Goal: Register for event/course

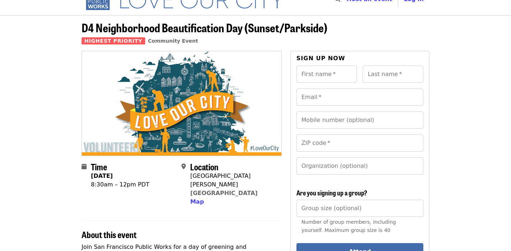
scroll to position [31, 0]
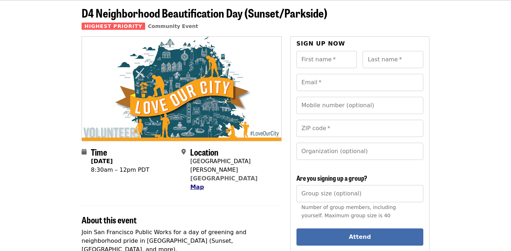
click at [193, 184] on span "Map" at bounding box center [197, 187] width 14 height 7
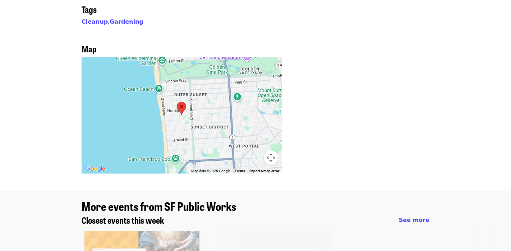
scroll to position [613, 0]
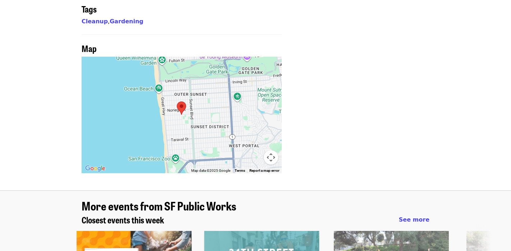
click at [202, 114] on div at bounding box center [182, 115] width 200 height 117
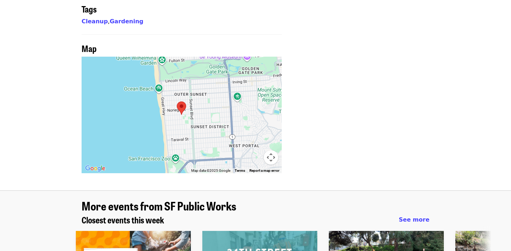
click at [275, 150] on button "Map camera controls" at bounding box center [271, 157] width 14 height 14
click at [177, 82] on div at bounding box center [182, 115] width 200 height 117
drag, startPoint x: 174, startPoint y: 76, endPoint x: 158, endPoint y: 76, distance: 15.8
click at [158, 76] on div at bounding box center [182, 115] width 200 height 117
click at [175, 67] on div at bounding box center [182, 115] width 200 height 117
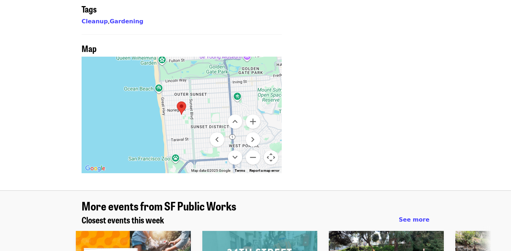
click at [177, 102] on area at bounding box center [177, 102] width 0 height 0
drag, startPoint x: 183, startPoint y: 76, endPoint x: 182, endPoint y: 41, distance: 35.9
click at [183, 57] on div at bounding box center [182, 115] width 200 height 117
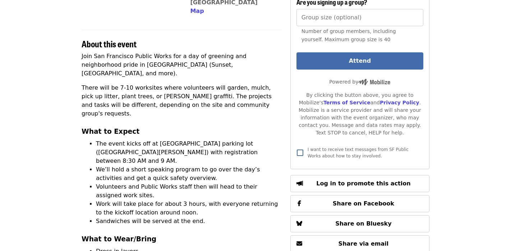
scroll to position [199, 0]
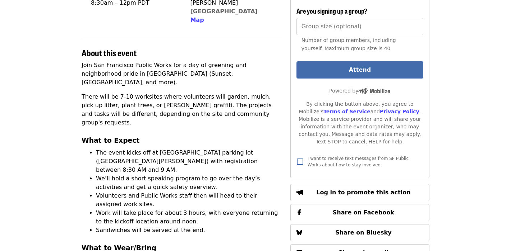
click at [255, 226] on li "Sandwiches will be served at the end." at bounding box center [189, 230] width 186 height 9
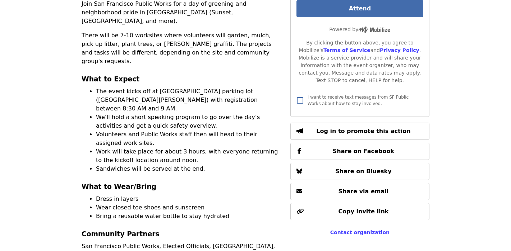
scroll to position [273, 0]
